Goal: Information Seeking & Learning: Learn about a topic

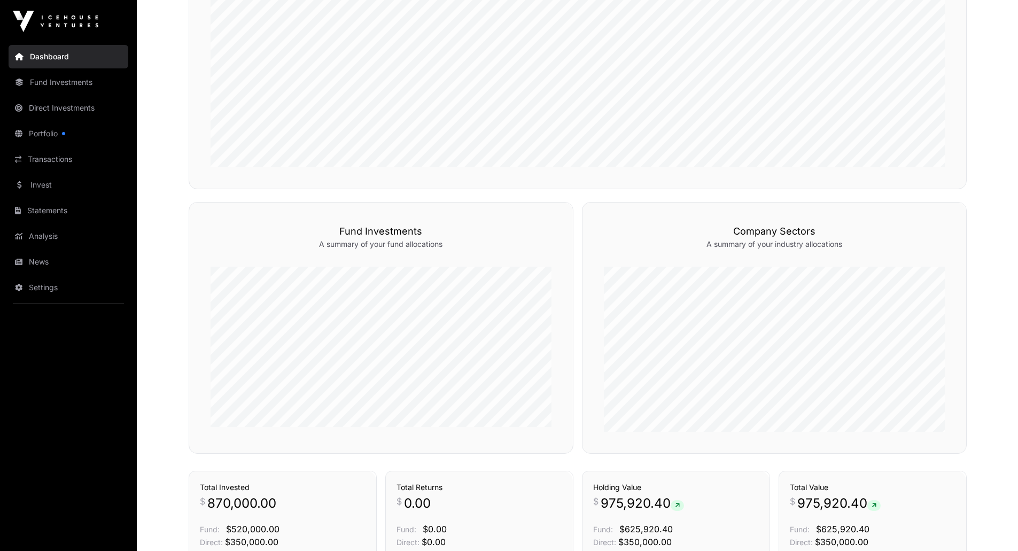
scroll to position [433, 0]
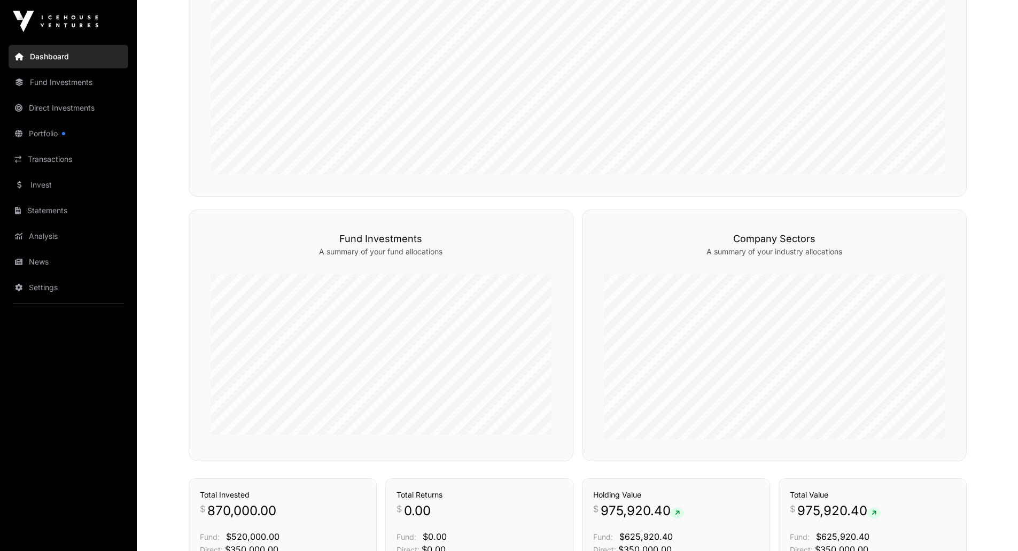
click at [53, 136] on link "Portfolio" at bounding box center [69, 134] width 120 height 24
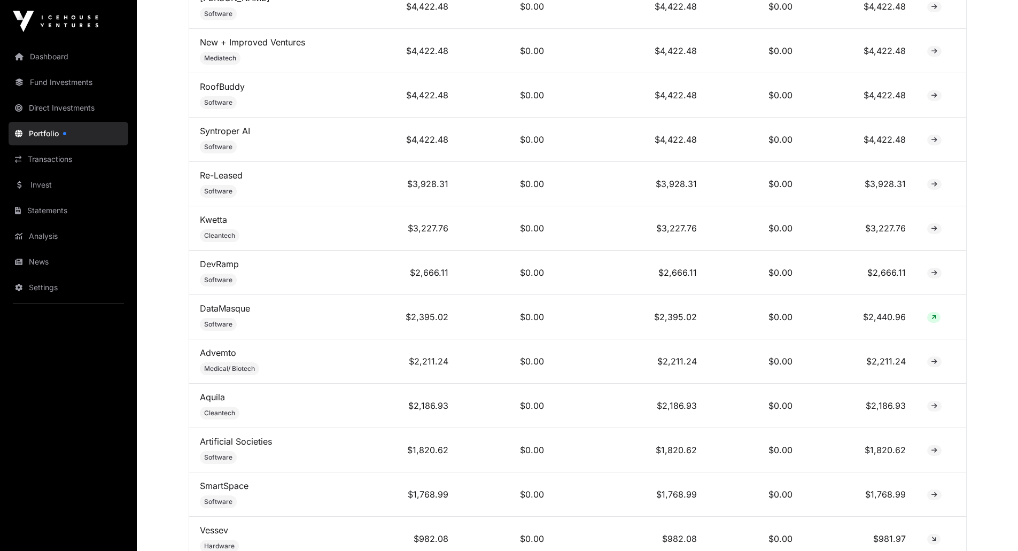
scroll to position [1853, 0]
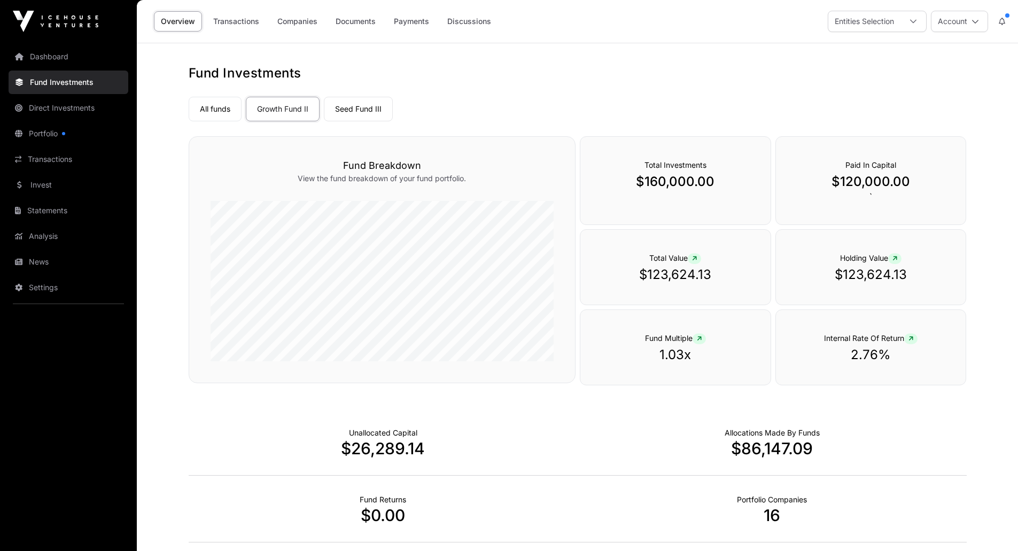
click at [350, 108] on link "Seed Fund III" at bounding box center [358, 109] width 69 height 25
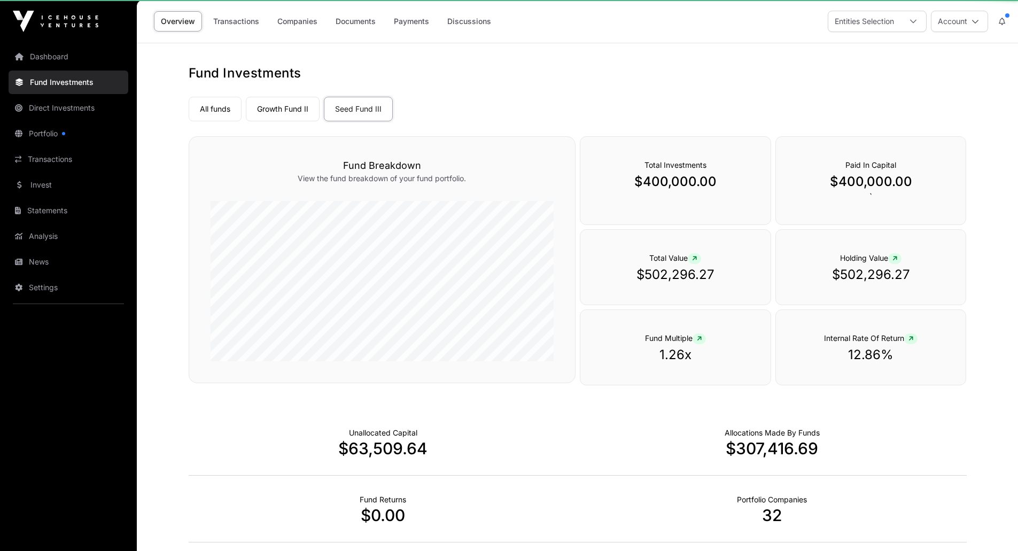
click at [221, 109] on link "All funds" at bounding box center [215, 109] width 53 height 25
